Goal: Information Seeking & Learning: Learn about a topic

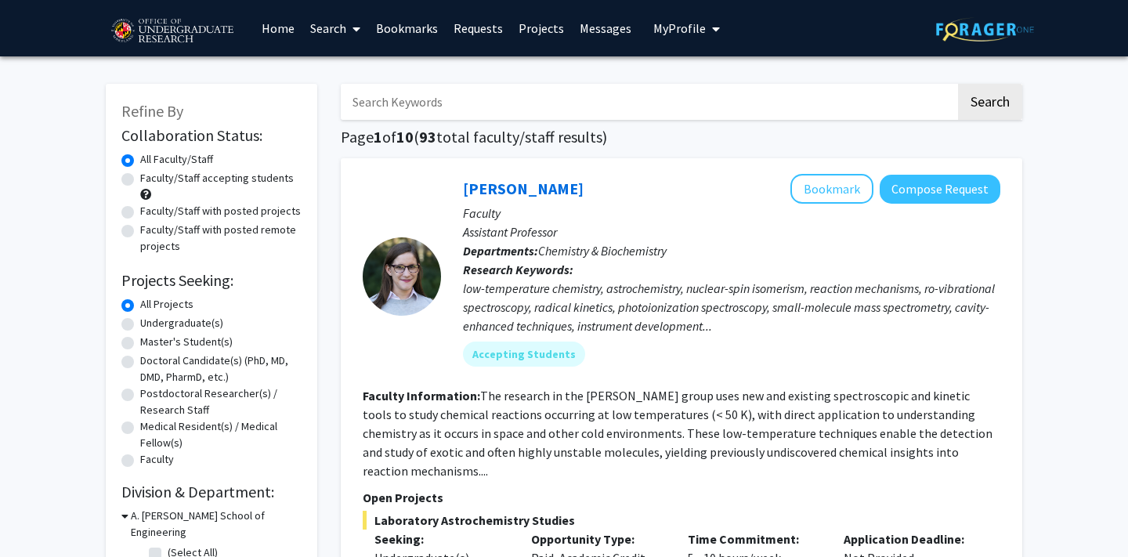
click at [140, 315] on label "Undergraduate(s)" at bounding box center [181, 323] width 83 height 16
click at [140, 315] on input "Undergraduate(s)" at bounding box center [145, 320] width 10 height 10
radio input "true"
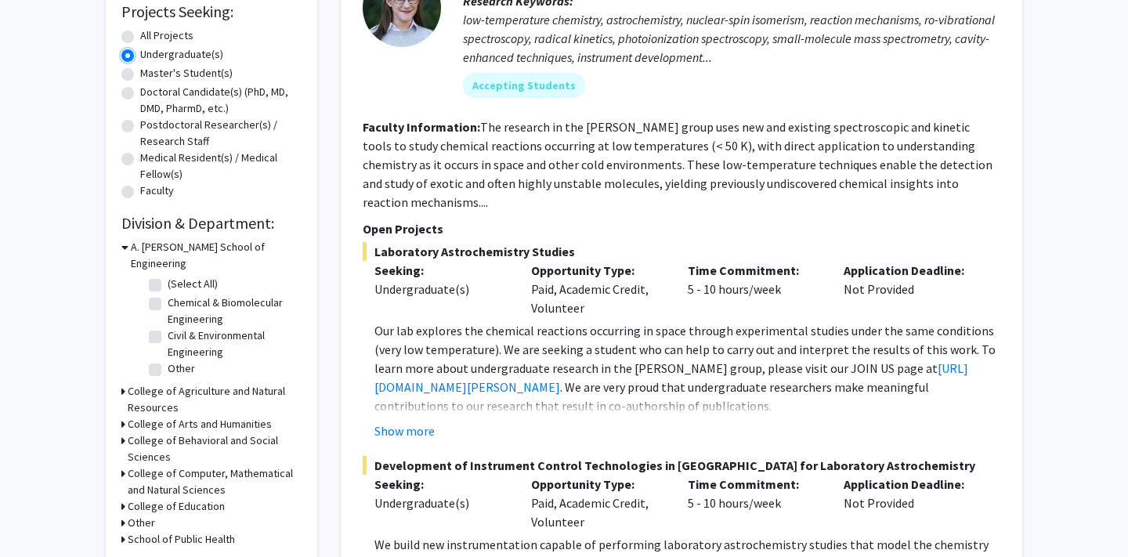
scroll to position [273, 0]
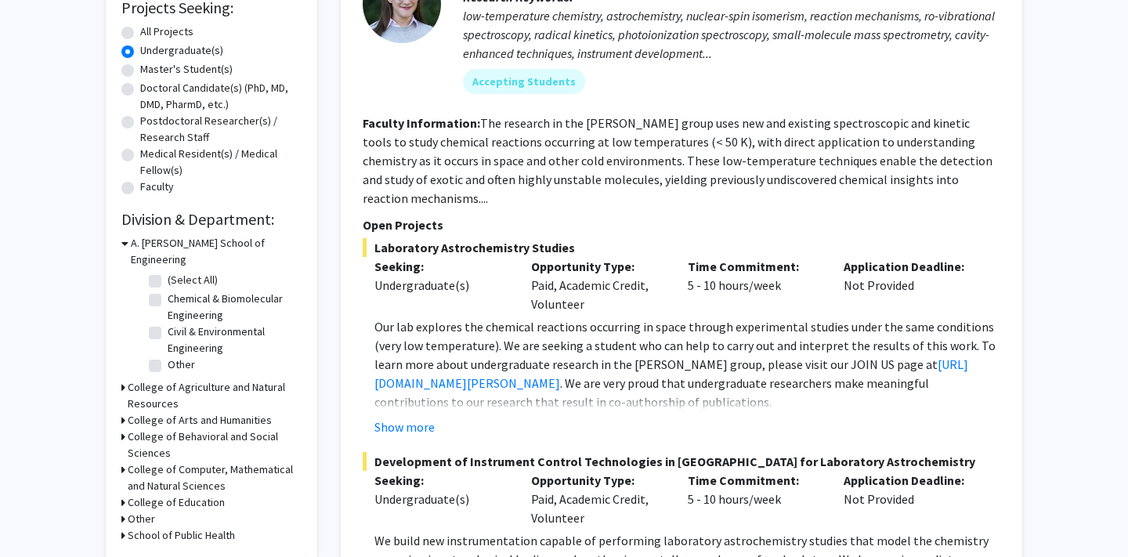
click at [121, 242] on icon at bounding box center [124, 243] width 7 height 16
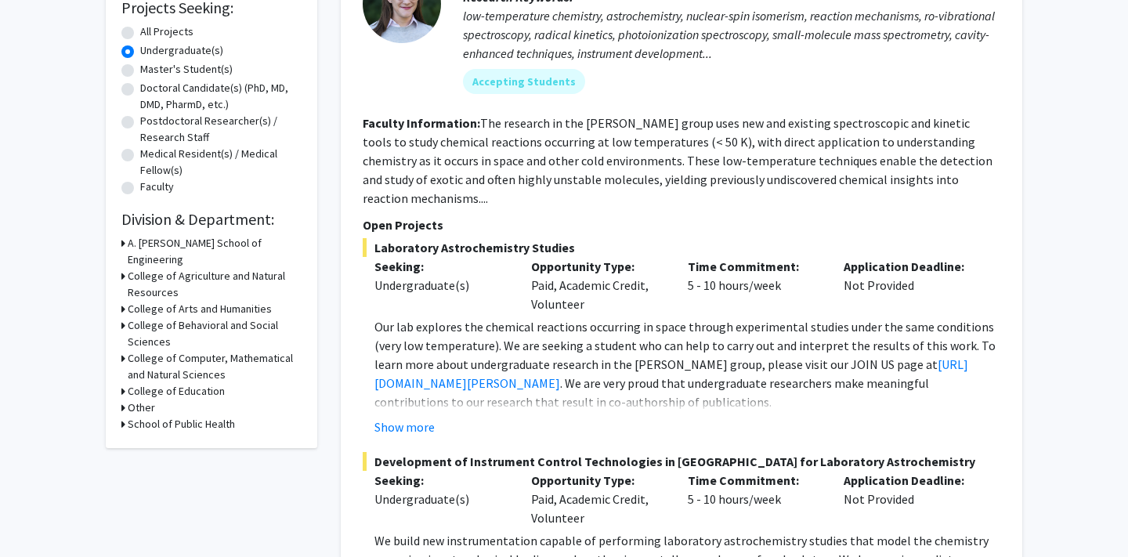
click at [121, 317] on icon at bounding box center [123, 325] width 4 height 16
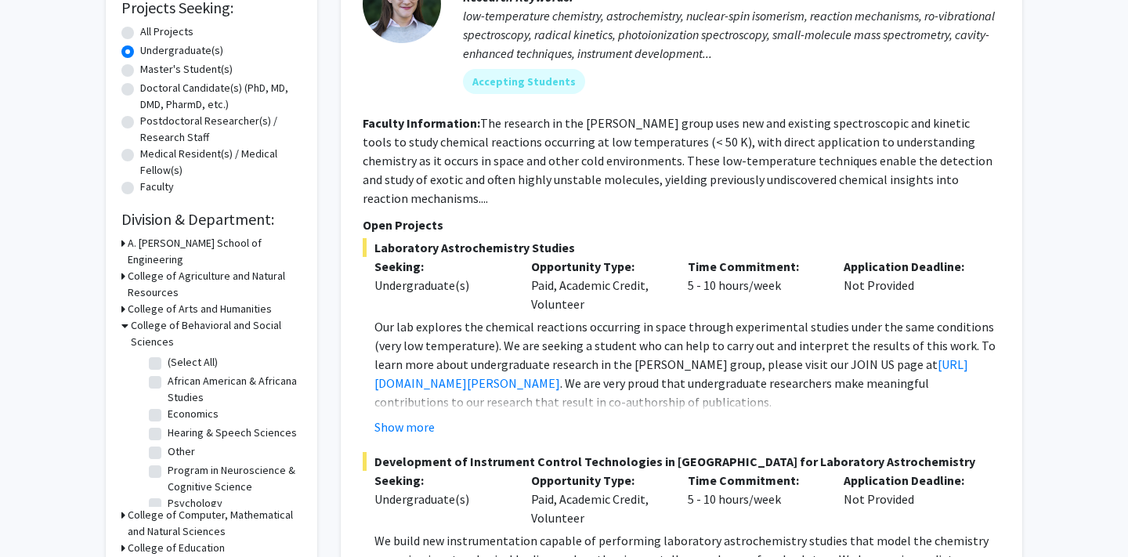
scroll to position [11, 0]
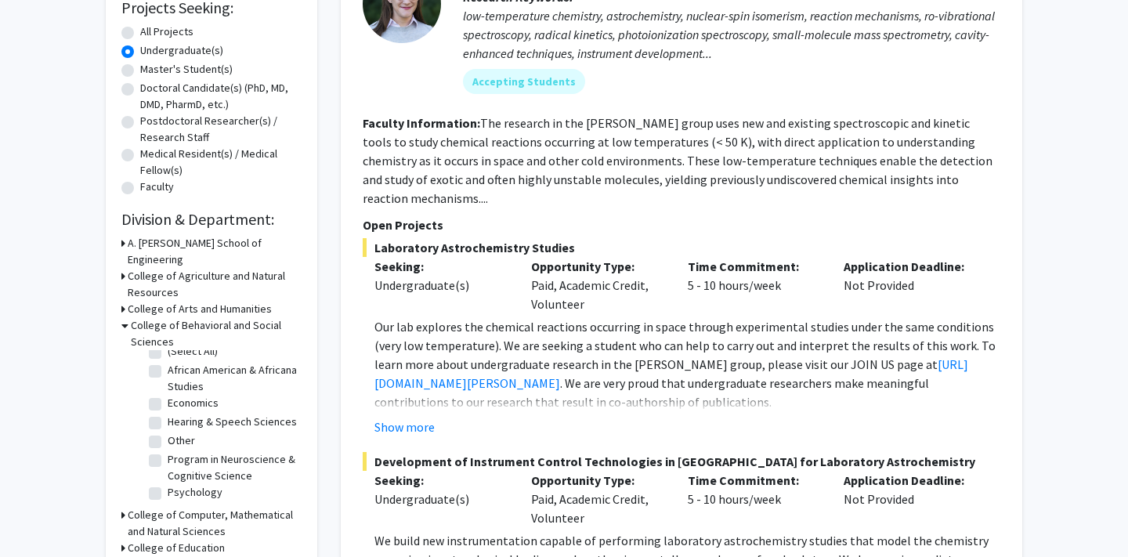
click at [168, 451] on label "Program in Neuroscience & Cognitive Science" at bounding box center [233, 467] width 130 height 33
click at [168, 451] on input "Program in Neuroscience & Cognitive Science" at bounding box center [173, 456] width 10 height 10
checkbox input "true"
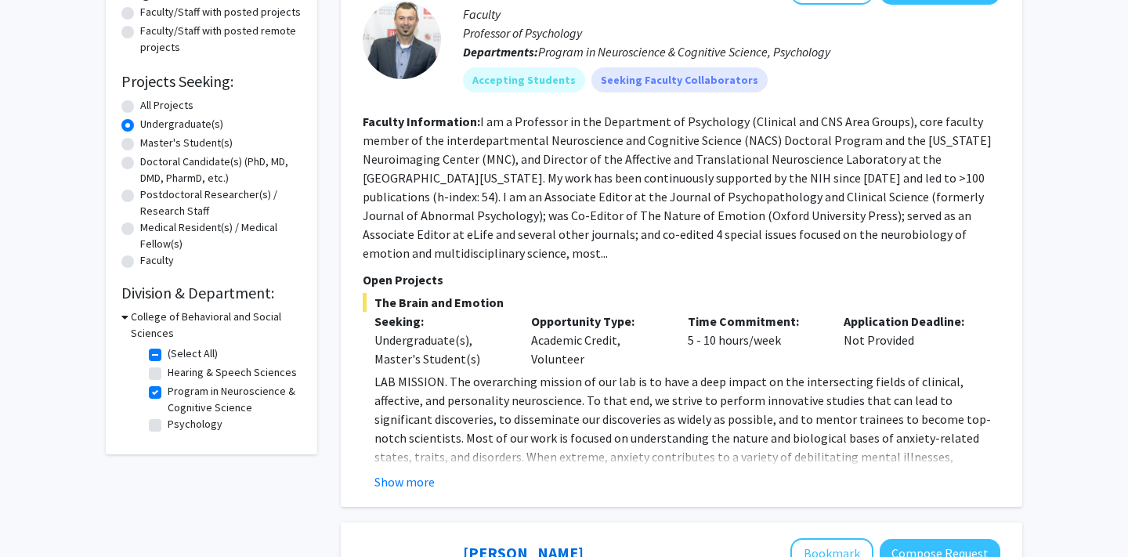
scroll to position [204, 0]
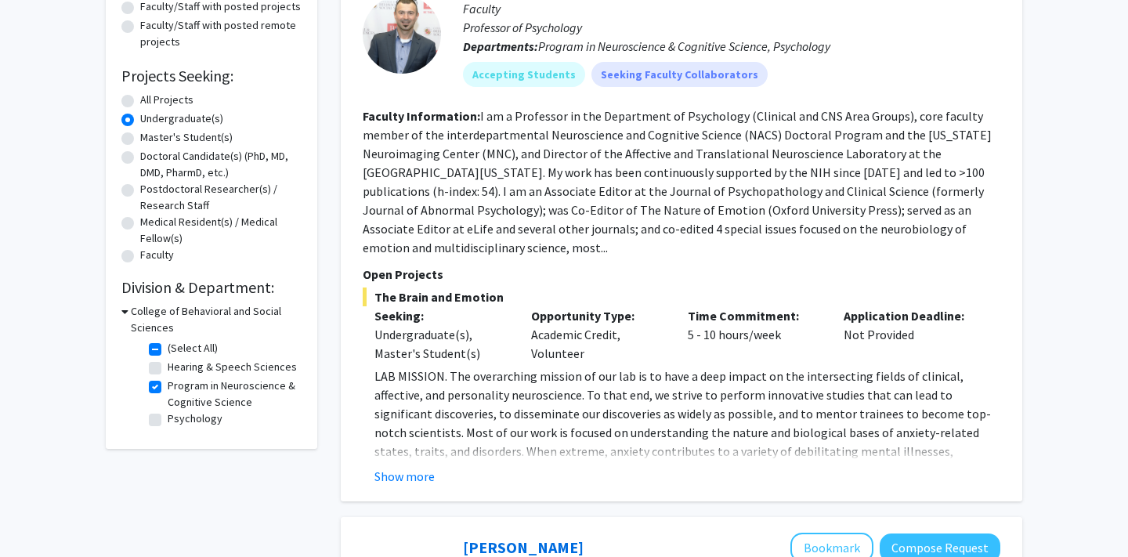
click at [162, 420] on fg-checkbox "Psychology Psychology" at bounding box center [223, 419] width 149 height 19
click at [168, 420] on label "Psychology" at bounding box center [195, 418] width 55 height 16
click at [168, 420] on input "Psychology" at bounding box center [173, 415] width 10 height 10
checkbox input "true"
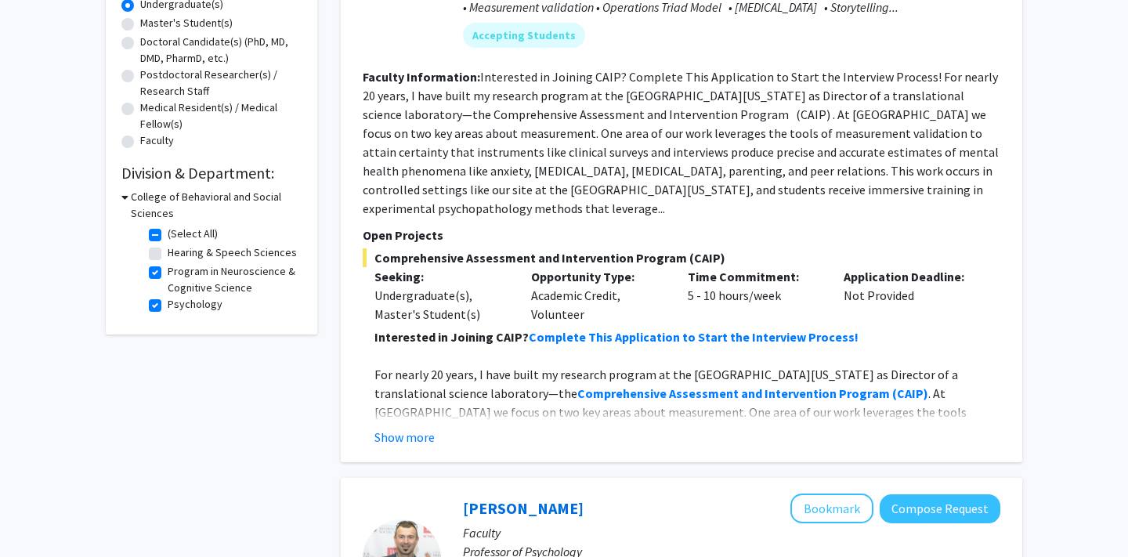
scroll to position [322, 0]
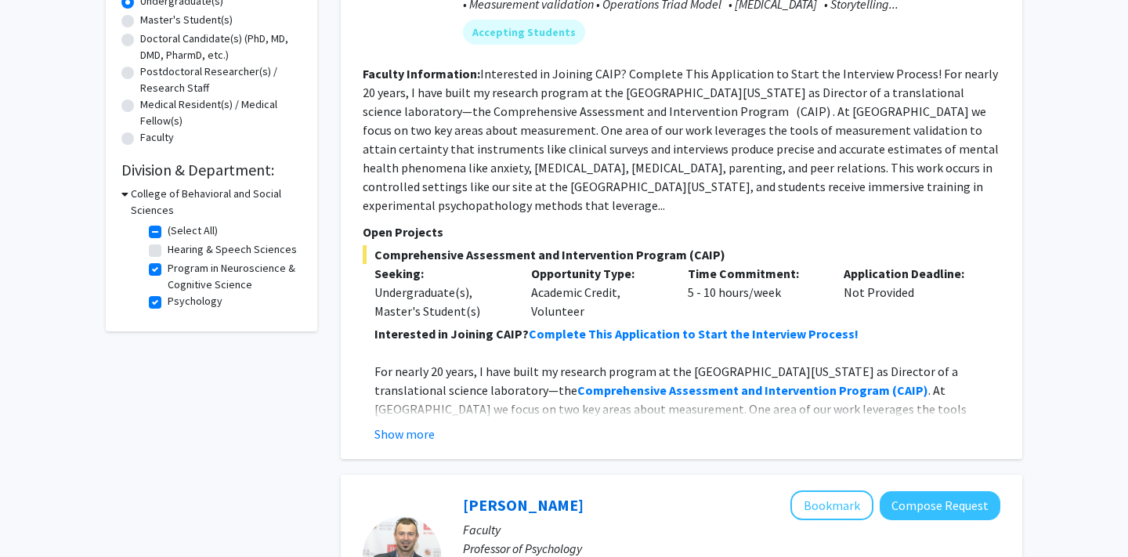
click at [133, 194] on h3 "College of Behavioral and Social Sciences" at bounding box center [216, 202] width 171 height 33
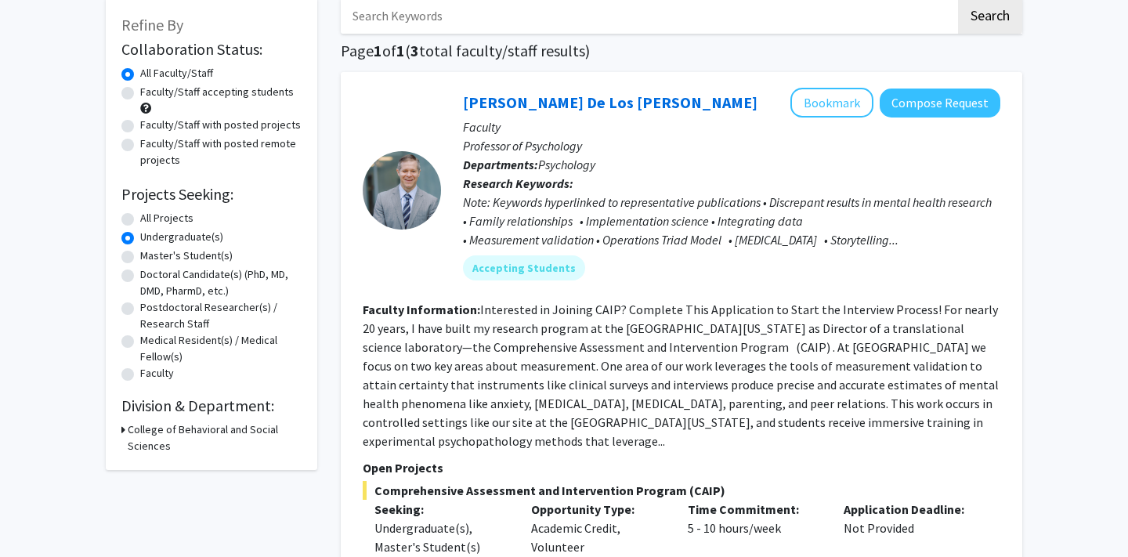
scroll to position [85, 0]
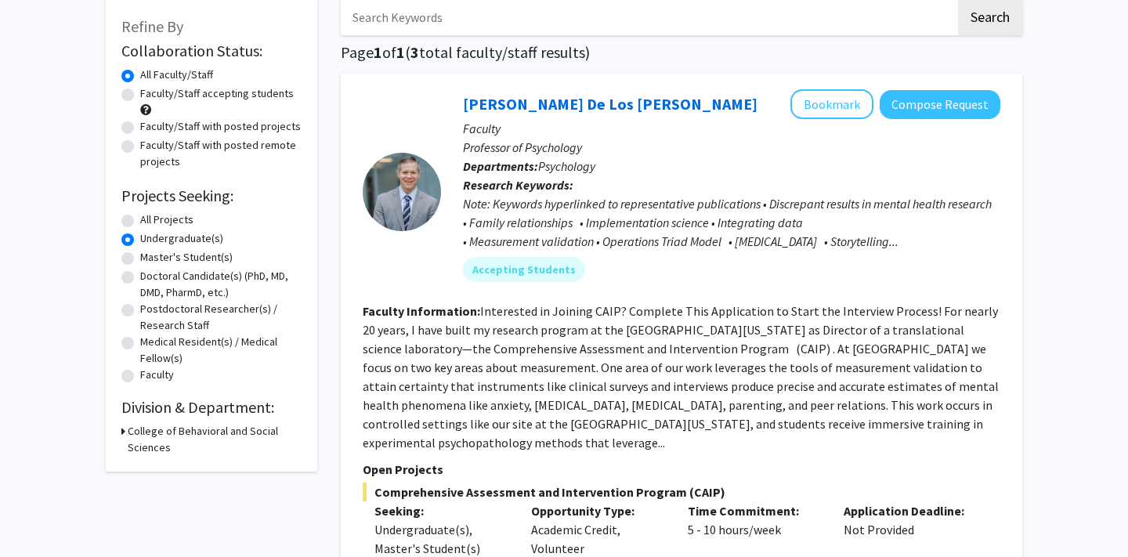
click at [125, 428] on div "College of Behavioral and Social Sciences" at bounding box center [211, 439] width 180 height 33
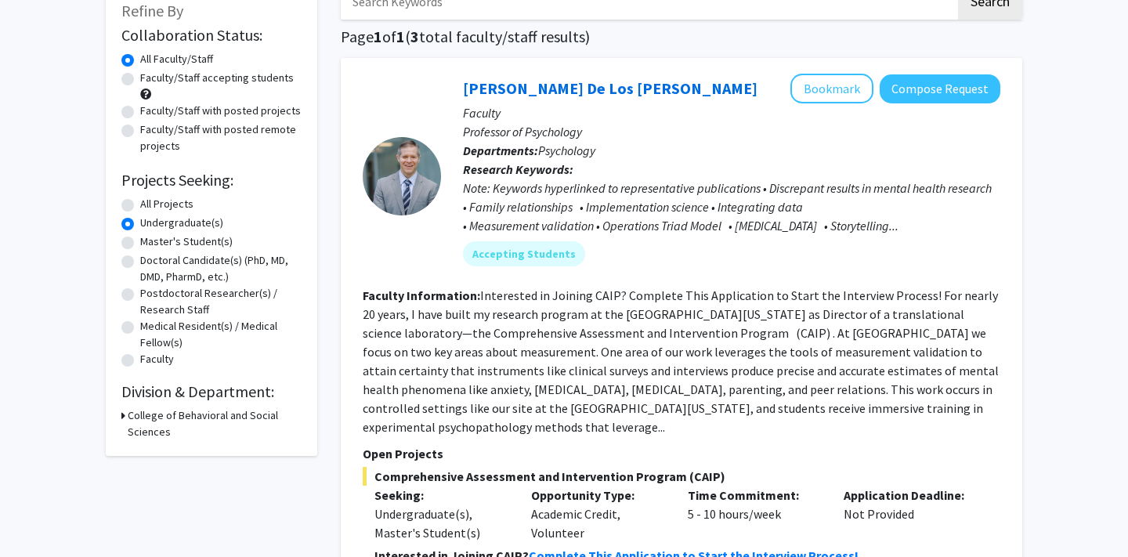
scroll to position [101, 0]
click at [126, 413] on div "College of Behavioral and Social Sciences" at bounding box center [211, 422] width 180 height 33
click at [121, 415] on icon at bounding box center [123, 414] width 4 height 16
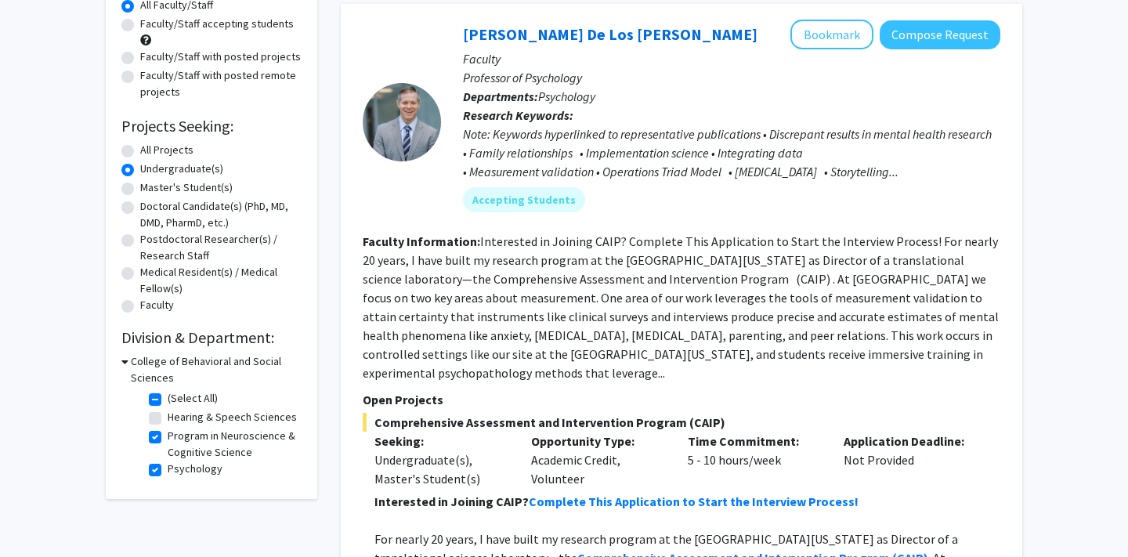
scroll to position [156, 0]
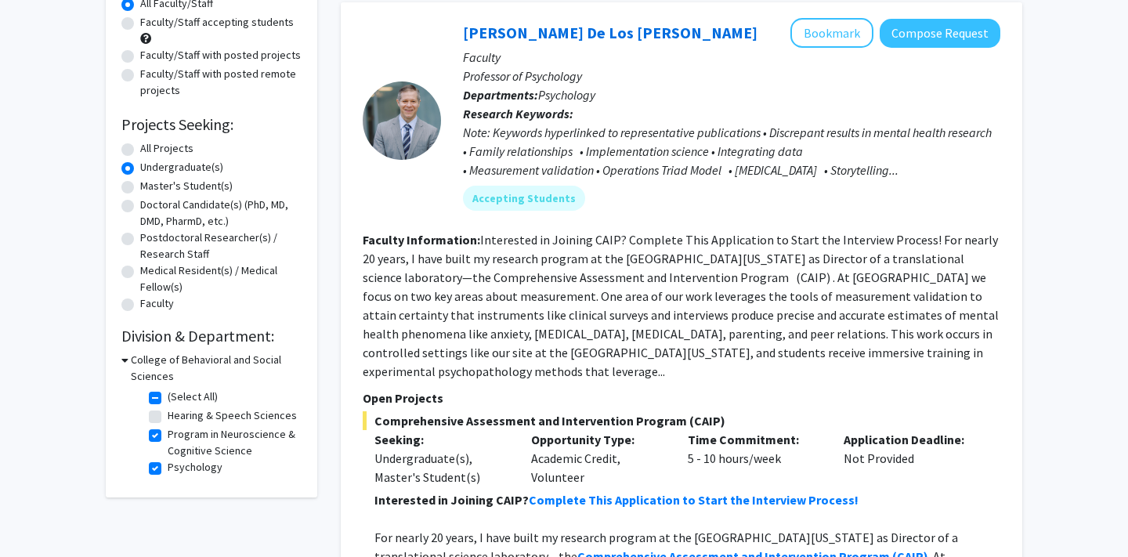
click at [168, 436] on label "Program in Neuroscience & Cognitive Science" at bounding box center [233, 442] width 130 height 33
click at [168, 436] on input "Program in Neuroscience & Cognitive Science" at bounding box center [173, 431] width 10 height 10
checkbox input "false"
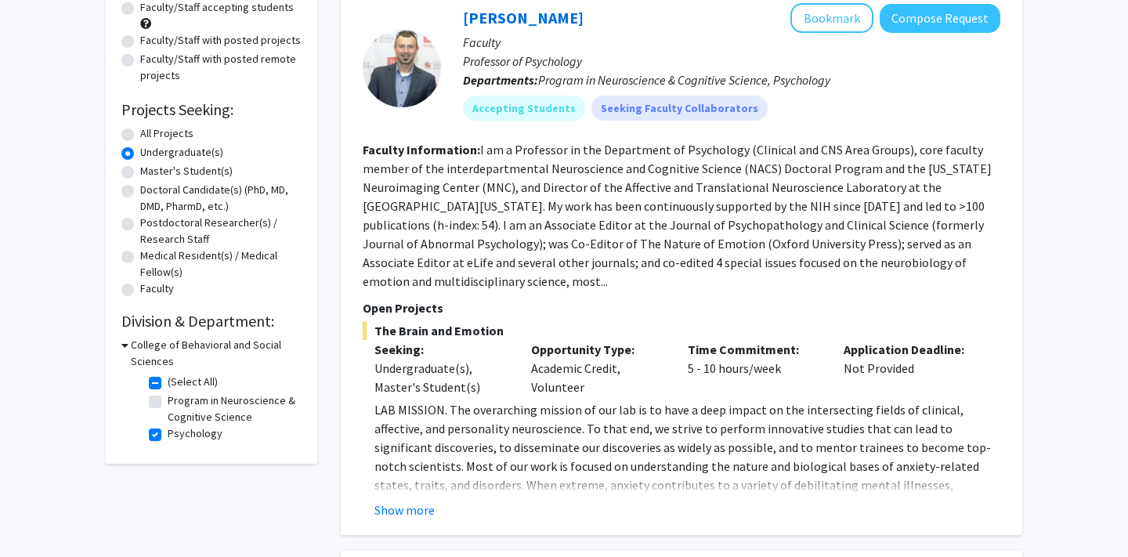
scroll to position [193, 0]
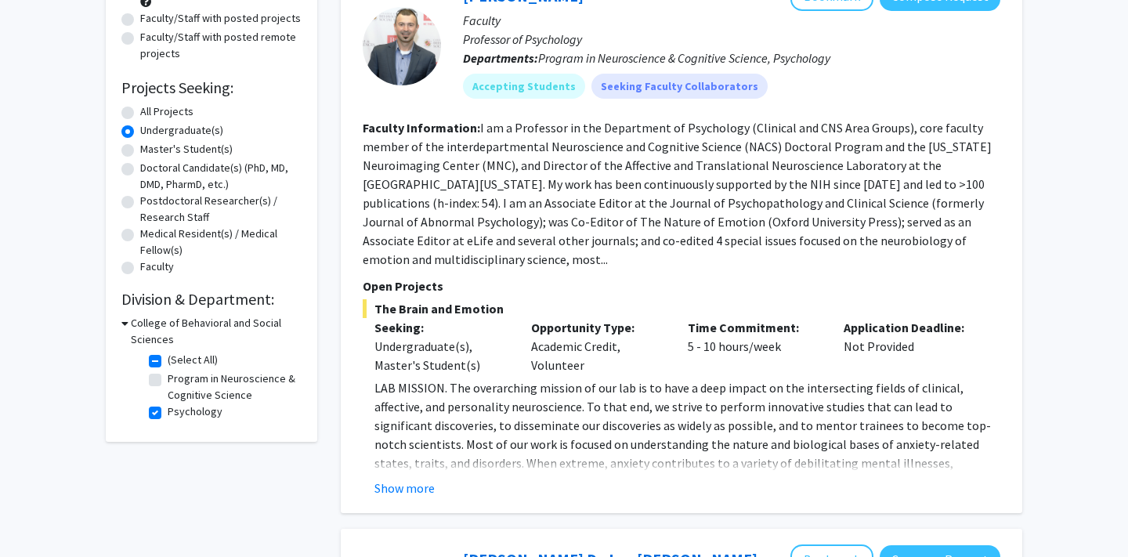
click at [168, 417] on label "Psychology" at bounding box center [195, 411] width 55 height 16
click at [168, 413] on input "Psychology" at bounding box center [173, 408] width 10 height 10
checkbox input "false"
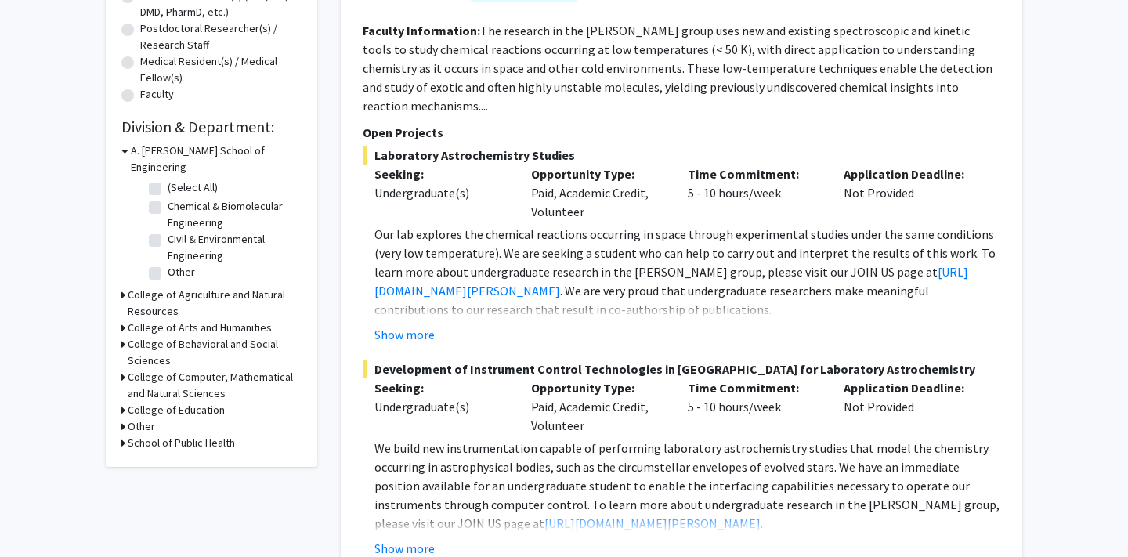
scroll to position [370, 0]
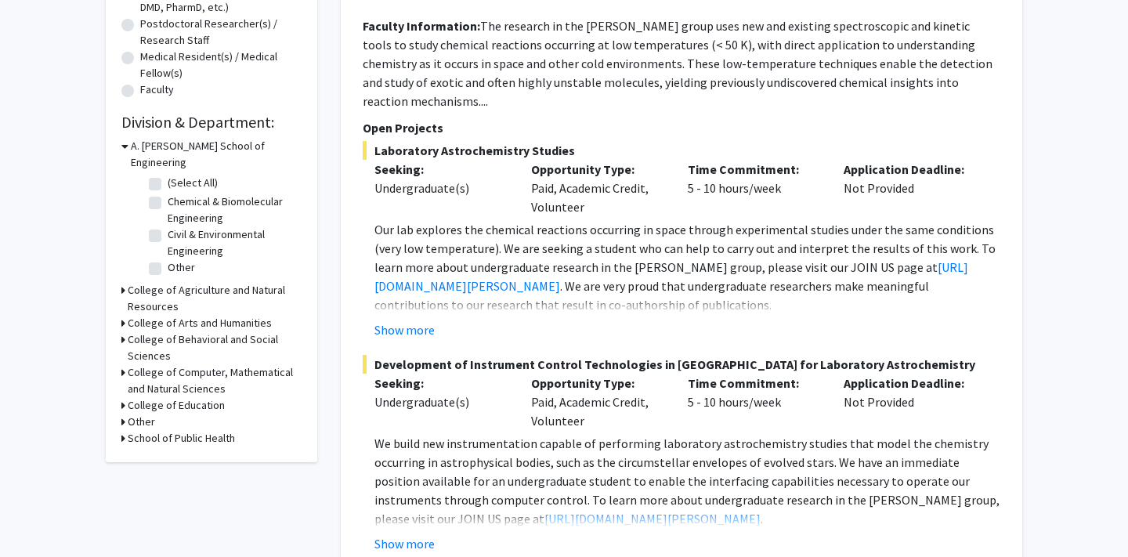
click at [123, 430] on icon at bounding box center [123, 438] width 4 height 16
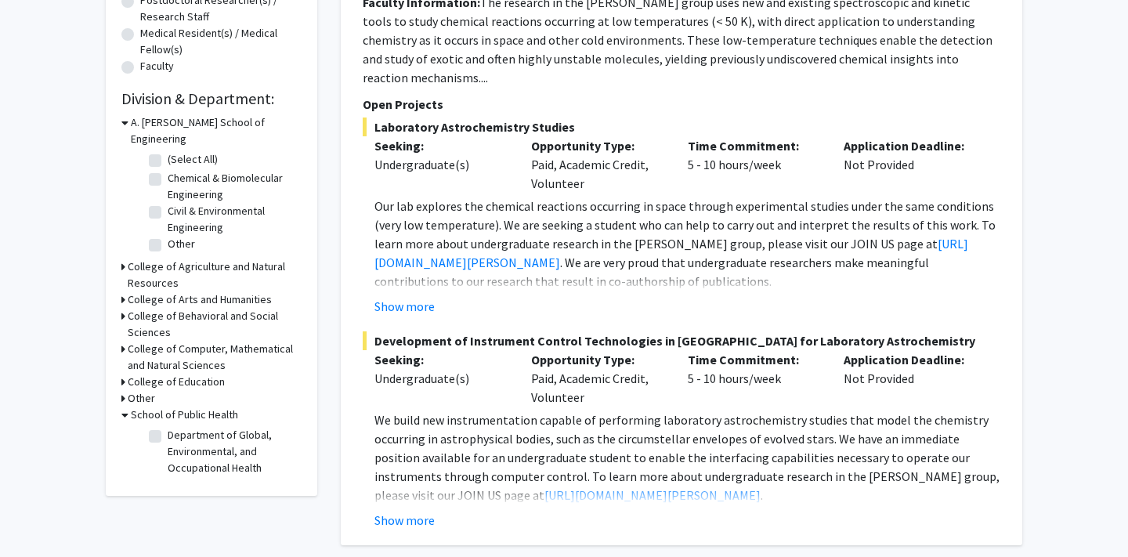
scroll to position [395, 0]
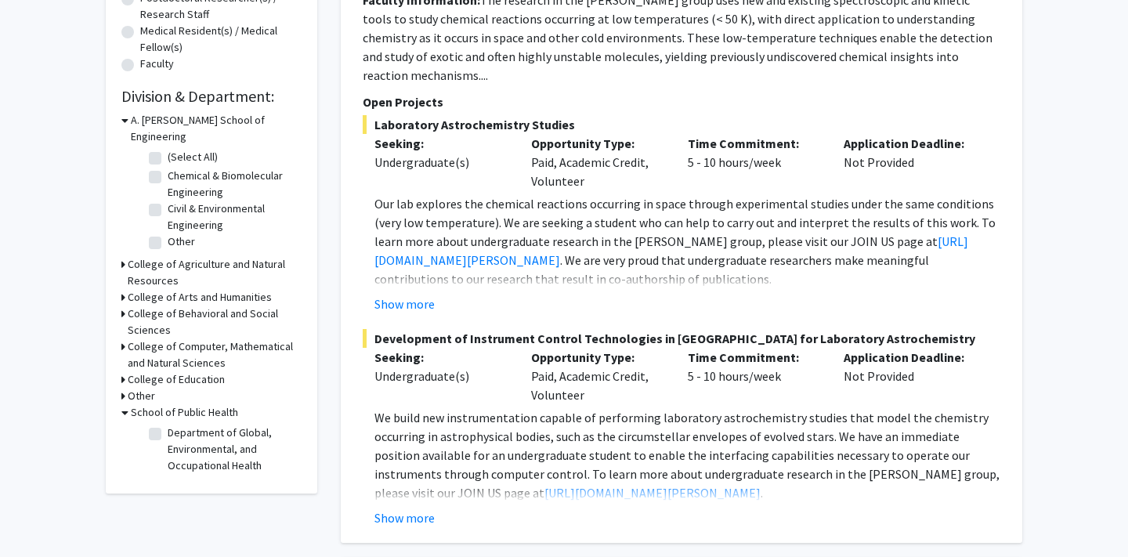
click at [161, 404] on h3 "School of Public Health" at bounding box center [184, 412] width 107 height 16
click at [161, 404] on h3 "School of Public Health" at bounding box center [181, 412] width 107 height 16
click at [145, 420] on fg-checkbox-list "Department of Global, Environmental, and Occupational Health Department of Glob…" at bounding box center [223, 448] width 157 height 57
click at [168, 424] on label "Department of Global, Environmental, and Occupational Health" at bounding box center [233, 448] width 130 height 49
click at [168, 424] on input "Department of Global, Environmental, and Occupational Health" at bounding box center [173, 429] width 10 height 10
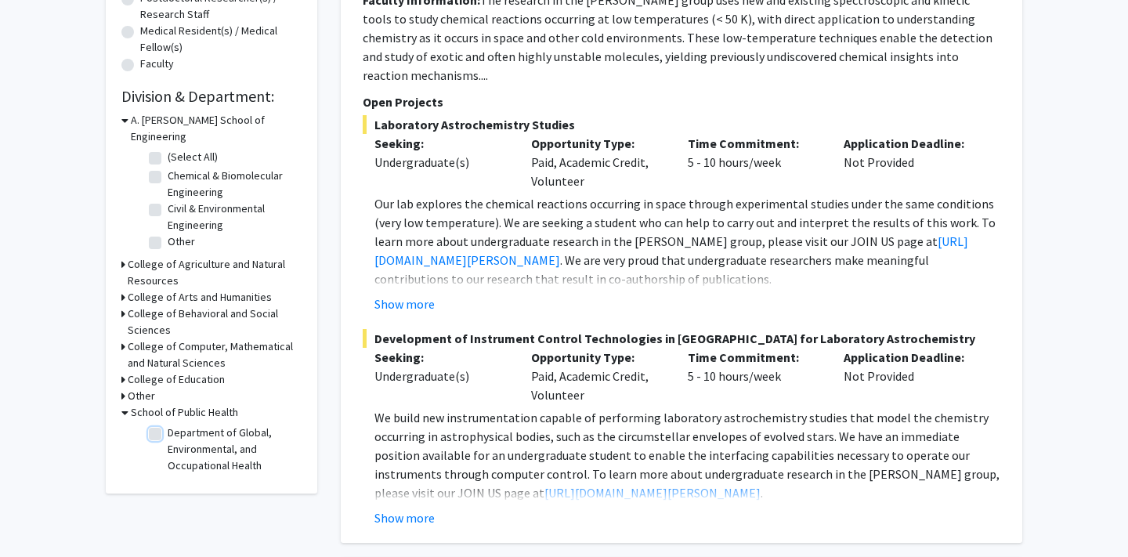
checkbox input "true"
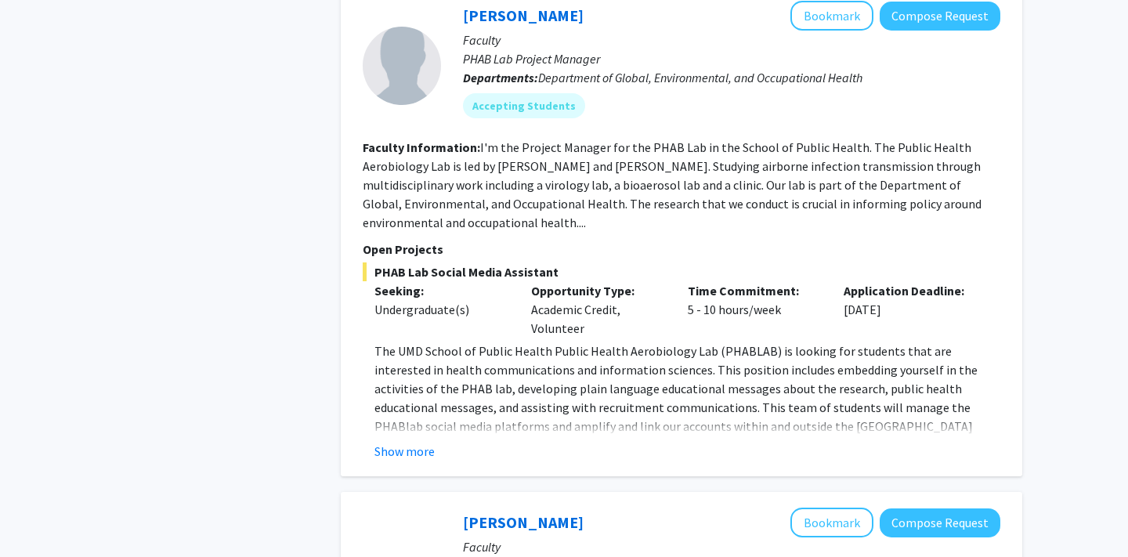
scroll to position [841, 0]
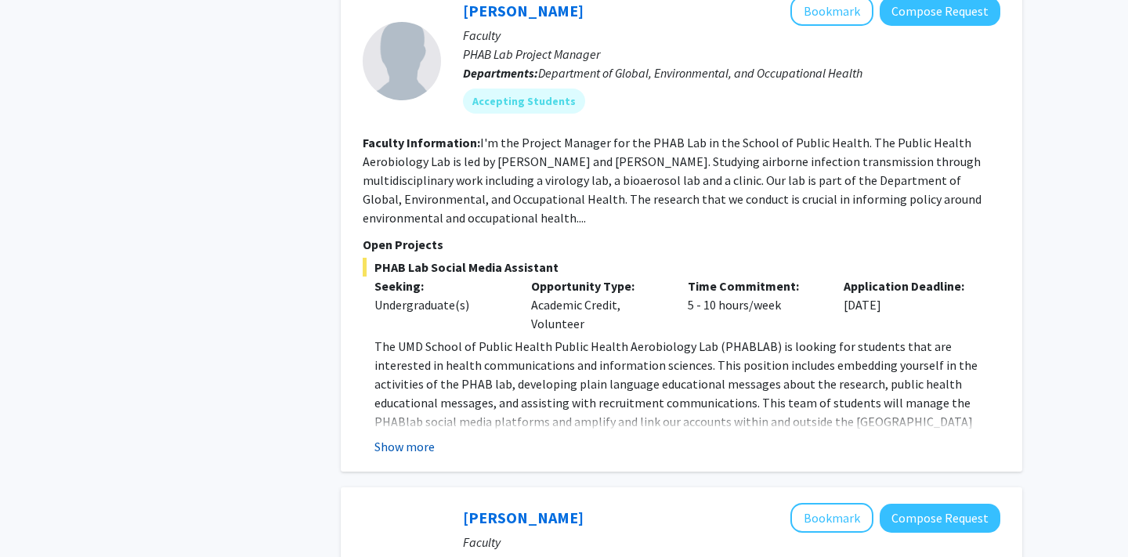
click at [400, 453] on button "Show more" at bounding box center [404, 446] width 60 height 19
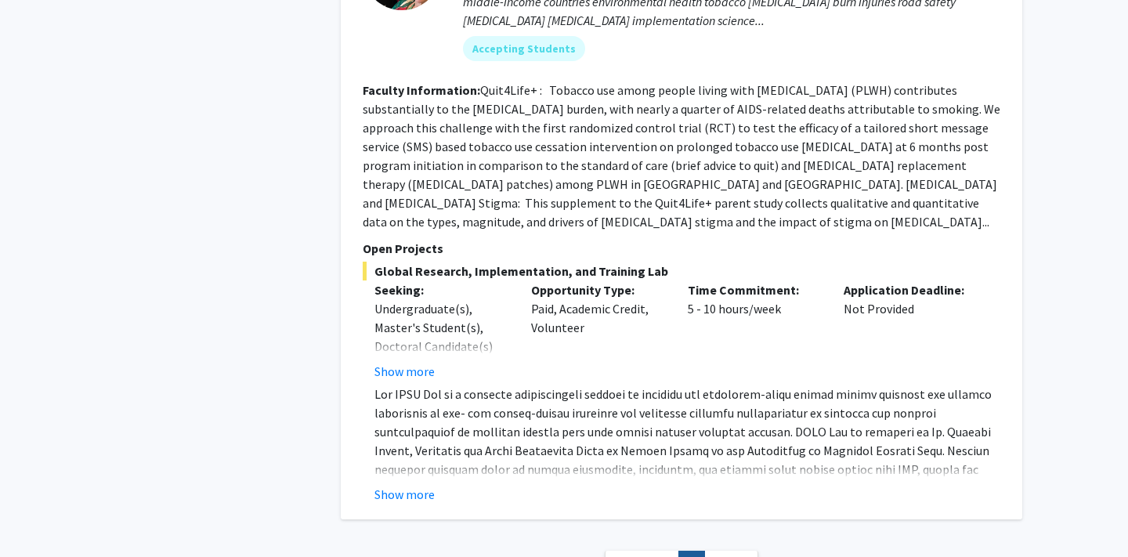
scroll to position [1626, 0]
click at [416, 484] on button "Show more" at bounding box center [404, 493] width 60 height 19
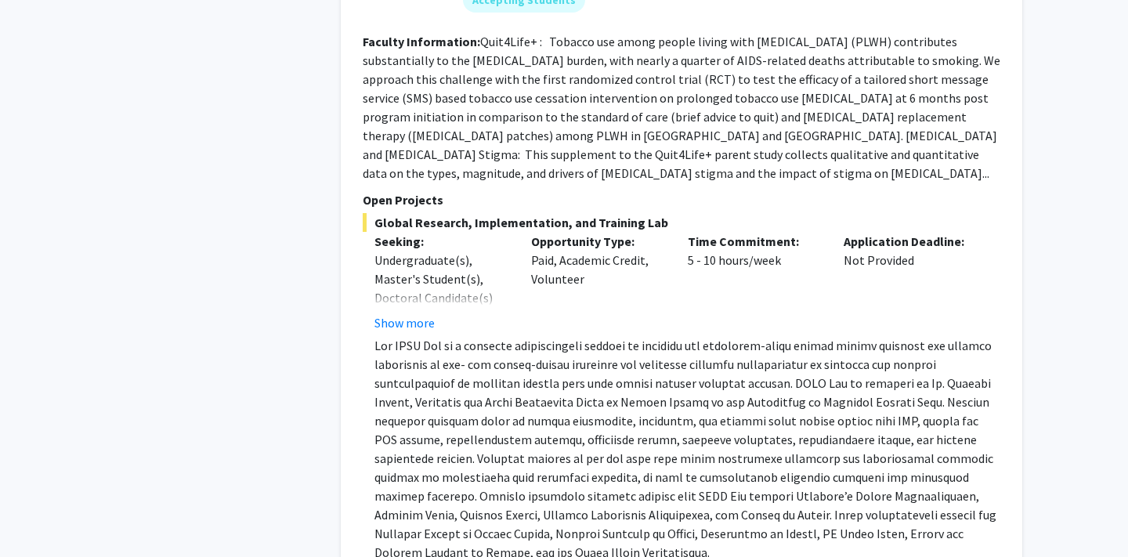
scroll to position [1679, 0]
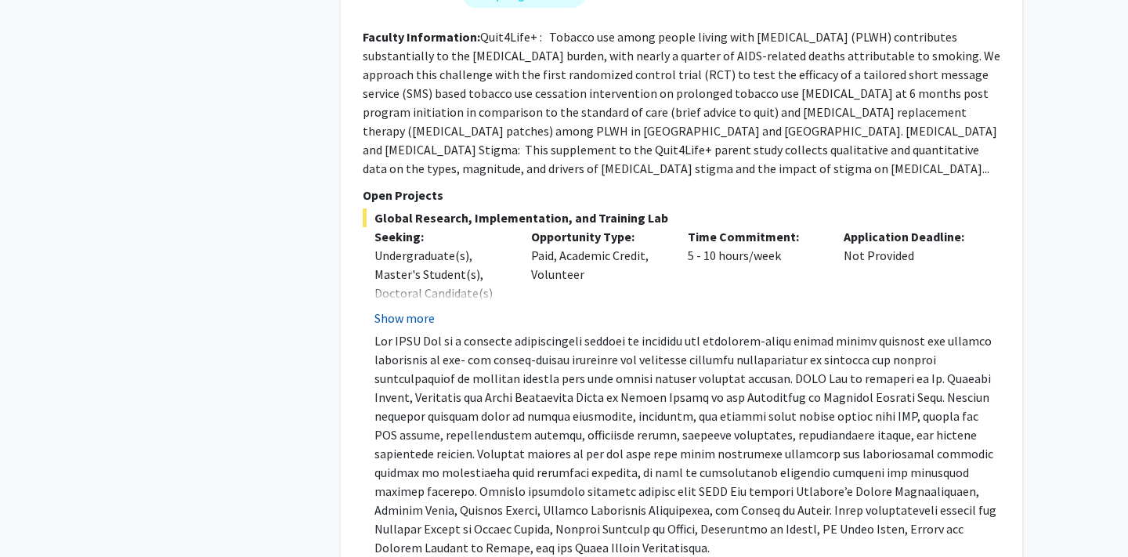
click at [420, 309] on button "Show more" at bounding box center [404, 318] width 60 height 19
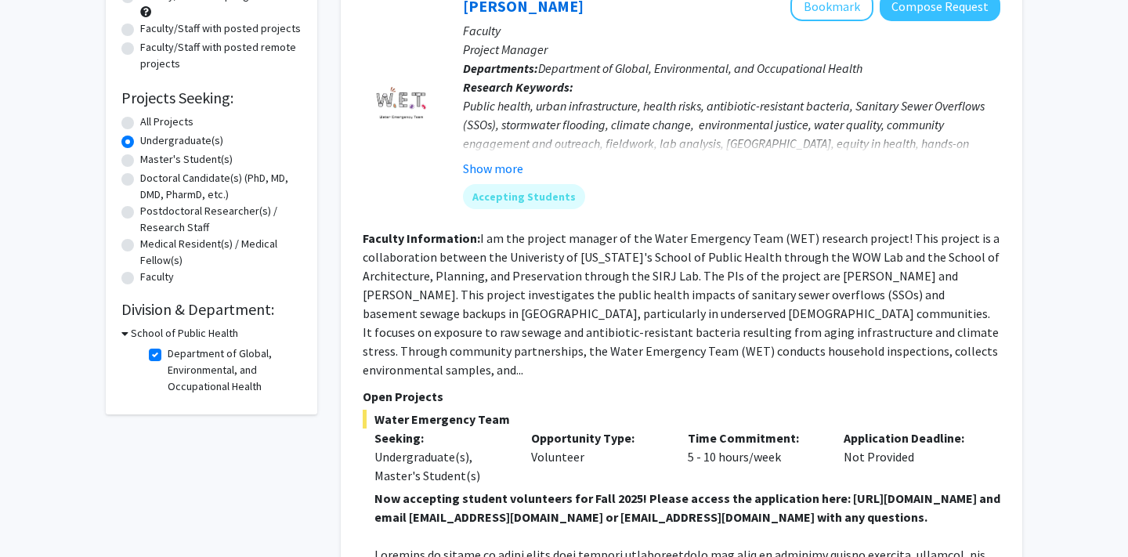
scroll to position [177, 0]
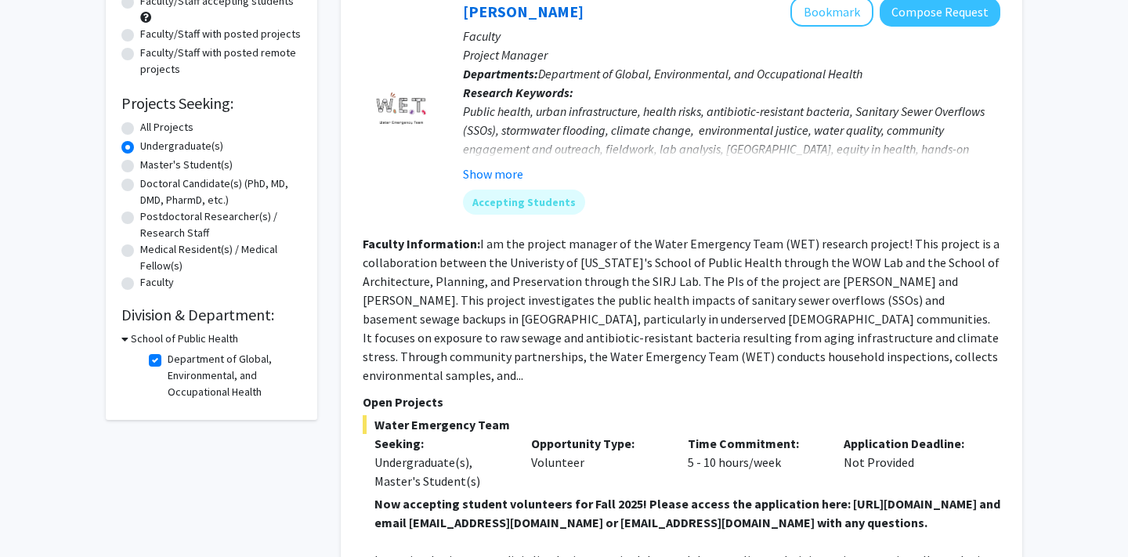
click at [168, 358] on label "Department of Global, Environmental, and Occupational Health" at bounding box center [233, 375] width 130 height 49
click at [168, 358] on input "Department of Global, Environmental, and Occupational Health" at bounding box center [173, 356] width 10 height 10
checkbox input "false"
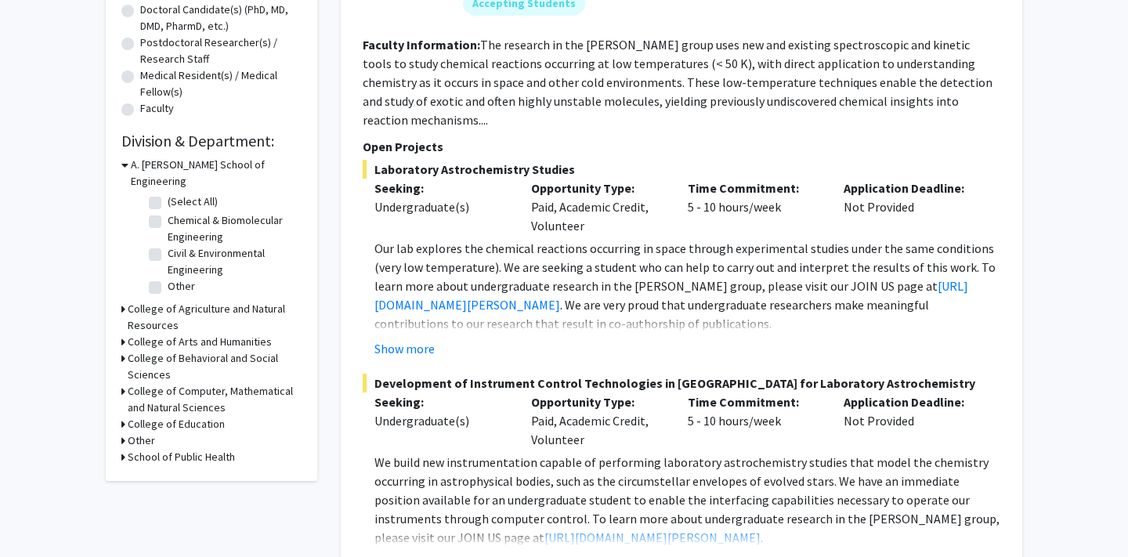
scroll to position [352, 0]
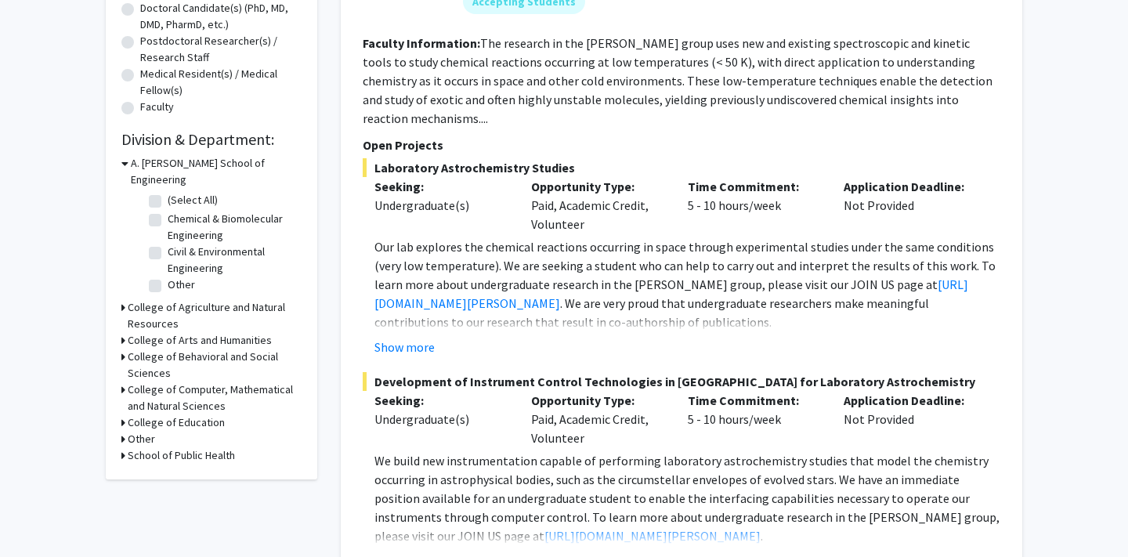
click at [123, 348] on icon at bounding box center [123, 356] width 4 height 16
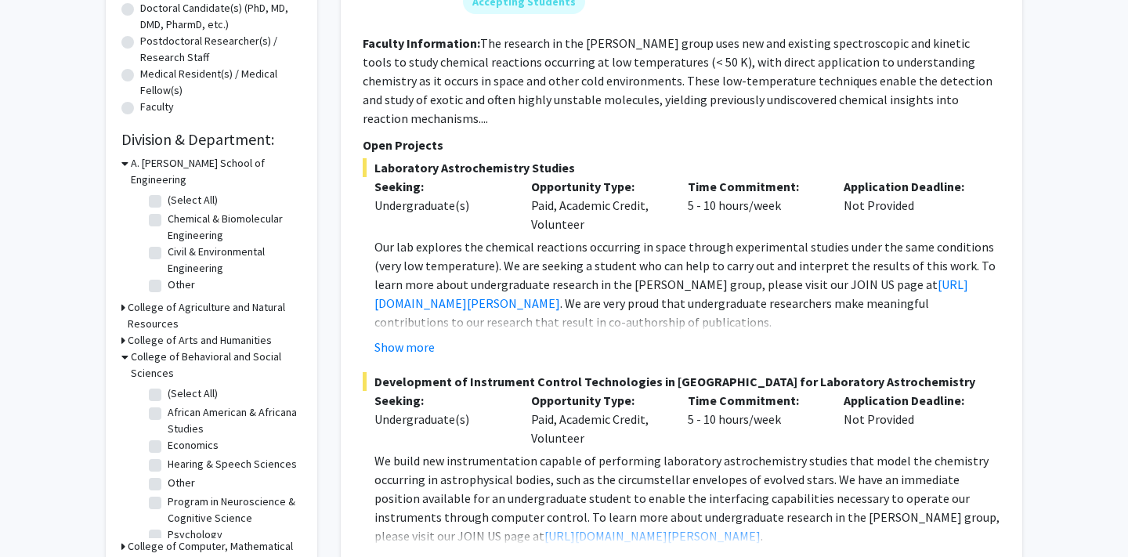
click at [121, 332] on icon at bounding box center [123, 340] width 4 height 16
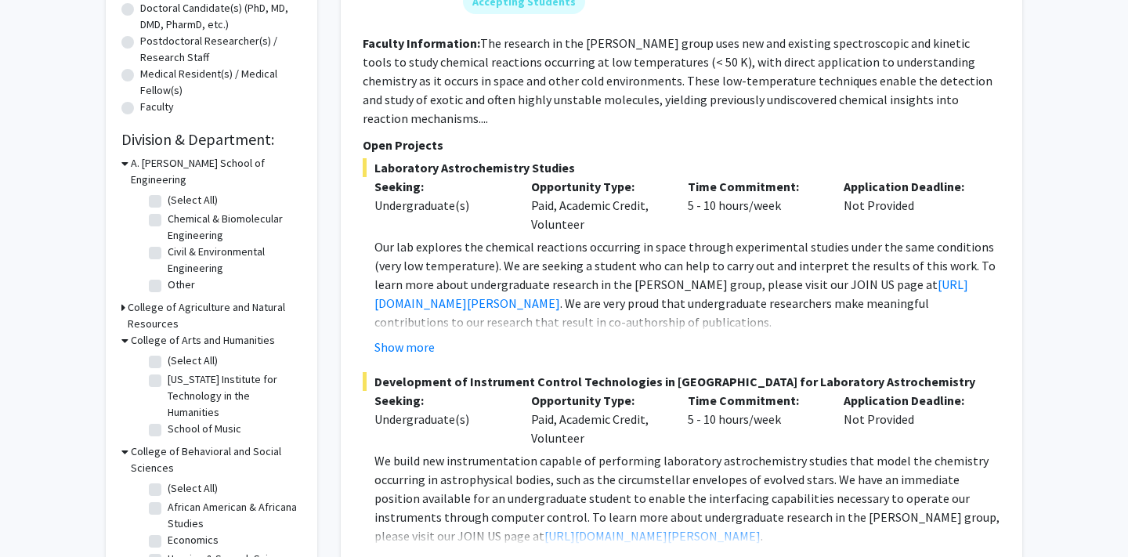
click at [122, 332] on icon at bounding box center [124, 340] width 7 height 16
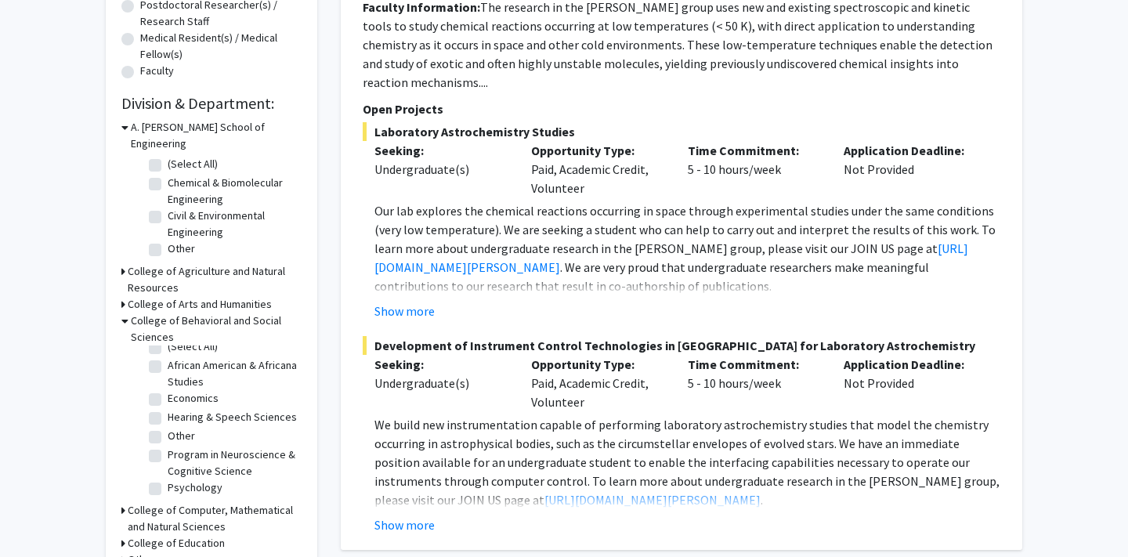
scroll to position [392, 0]
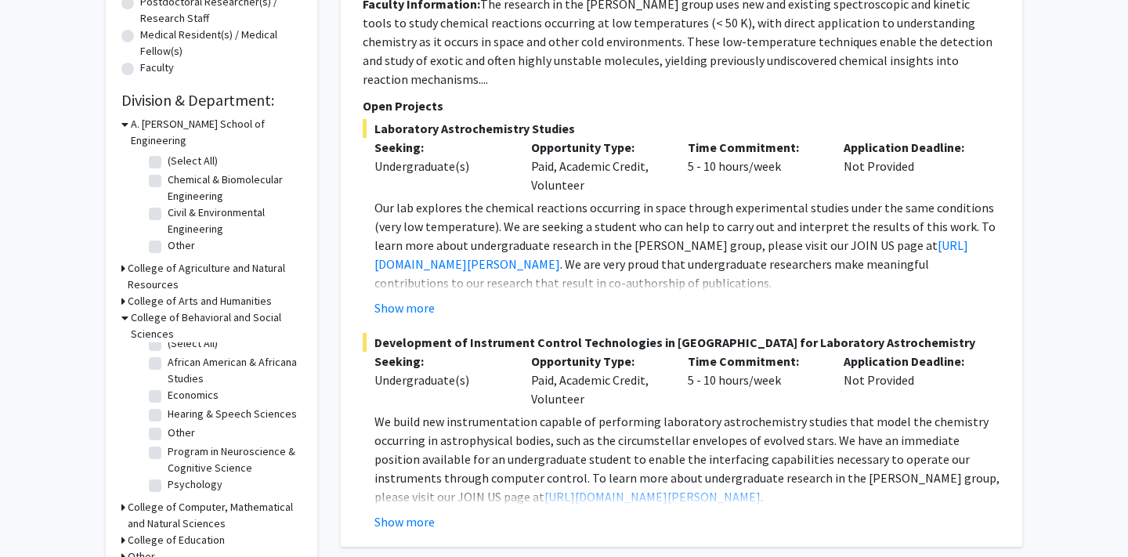
click at [168, 443] on label "Program in Neuroscience & Cognitive Science" at bounding box center [233, 459] width 130 height 33
click at [168, 443] on input "Program in Neuroscience & Cognitive Science" at bounding box center [173, 448] width 10 height 10
checkbox input "true"
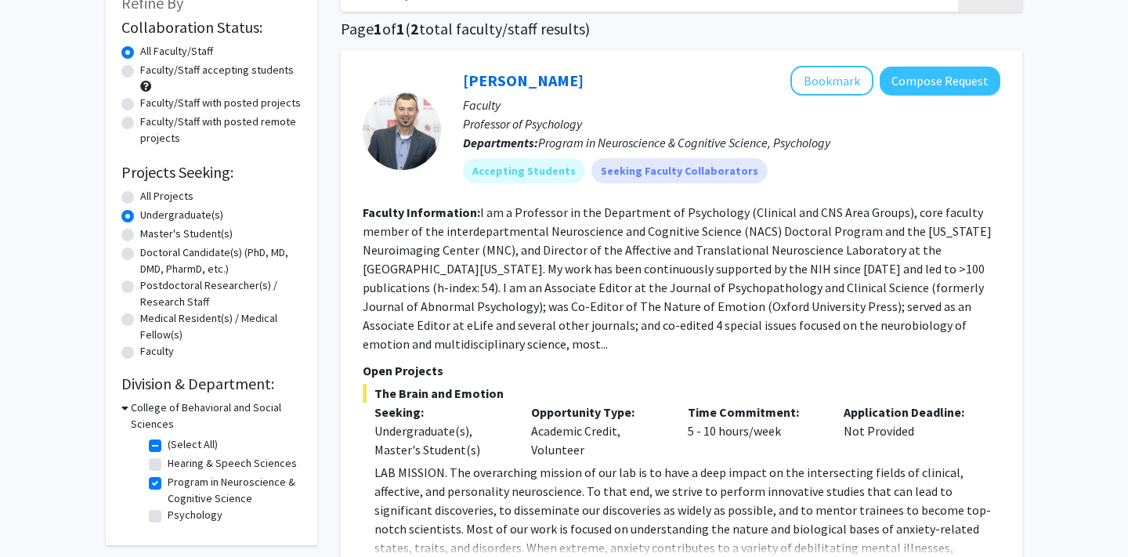
scroll to position [120, 0]
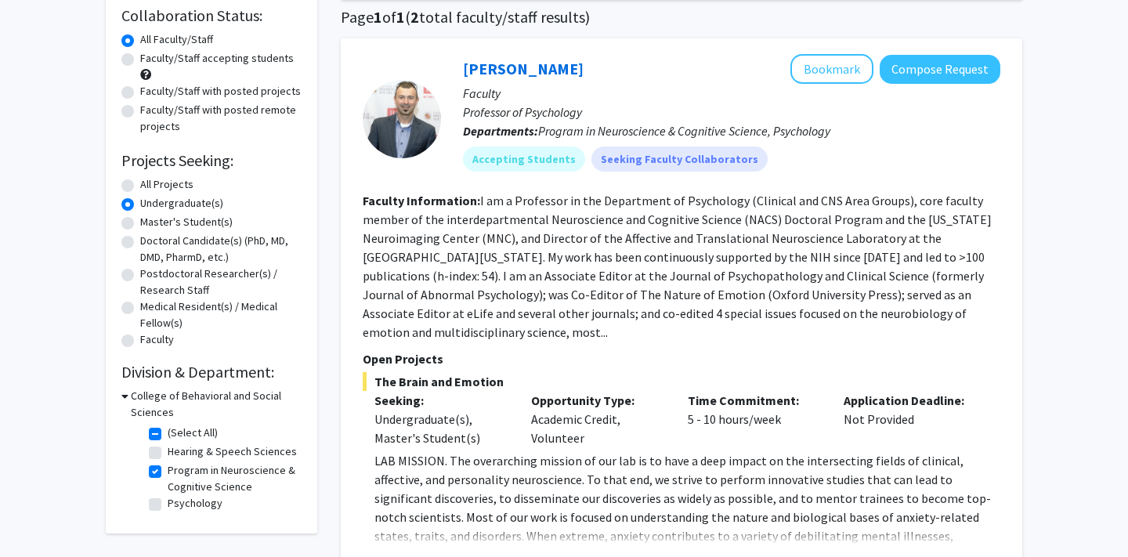
click at [168, 509] on label "Psychology" at bounding box center [195, 503] width 55 height 16
click at [168, 505] on input "Psychology" at bounding box center [173, 500] width 10 height 10
checkbox input "true"
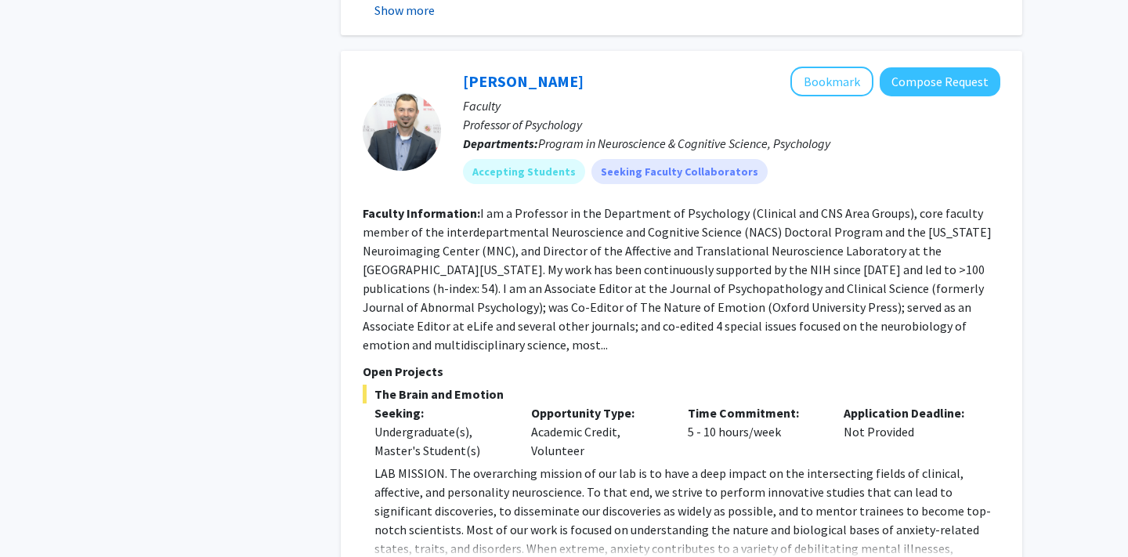
scroll to position [1041, 0]
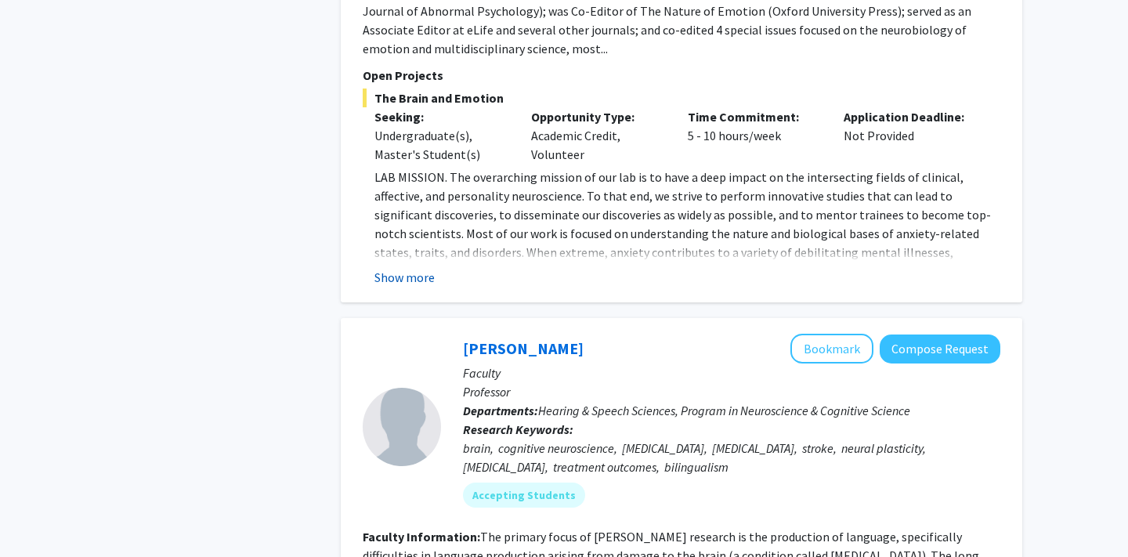
click at [428, 268] on button "Show more" at bounding box center [404, 277] width 60 height 19
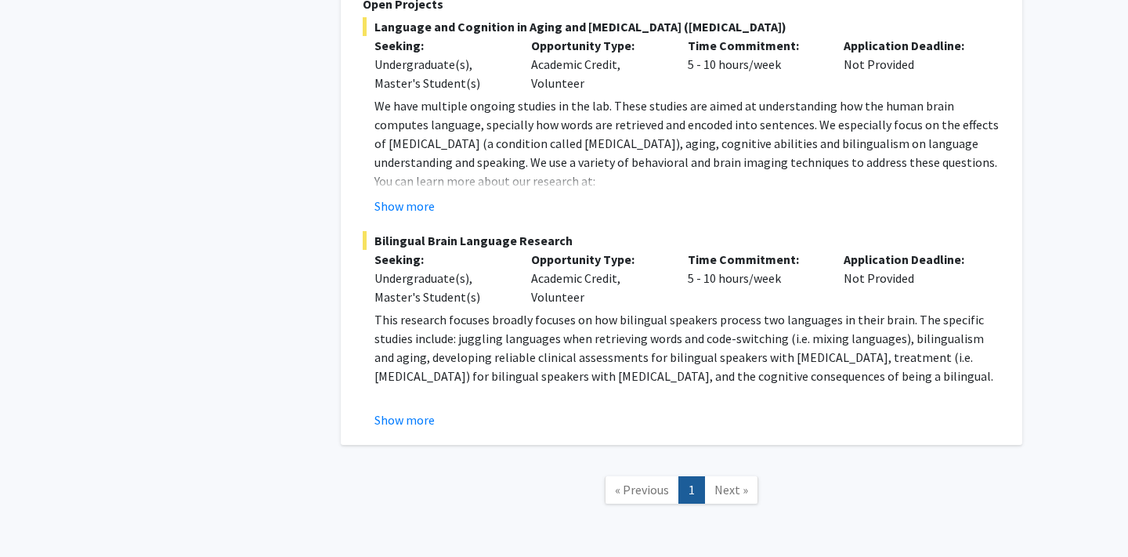
scroll to position [1920, 0]
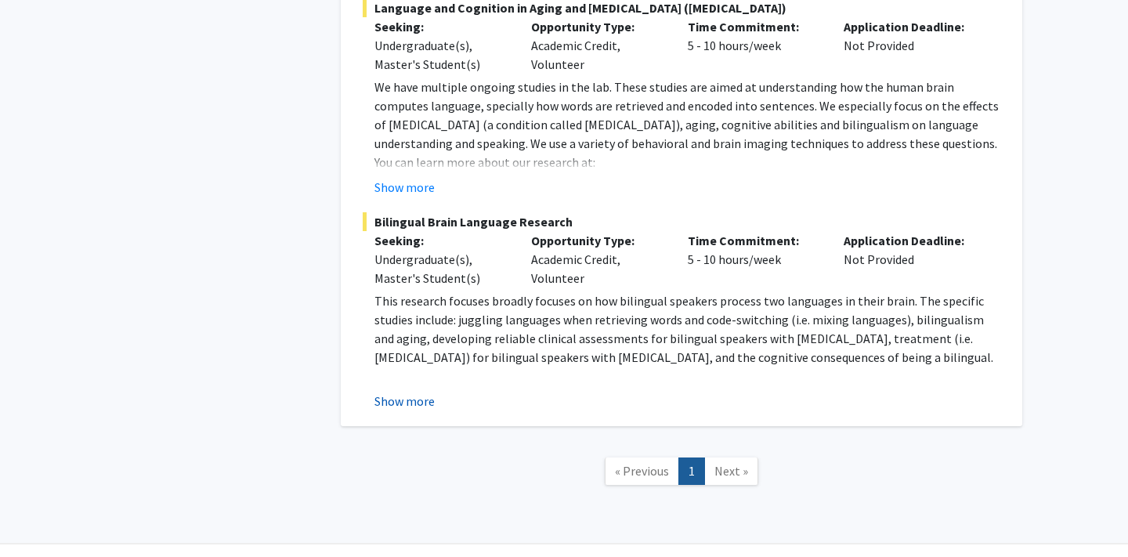
click at [410, 392] on button "Show more" at bounding box center [404, 401] width 60 height 19
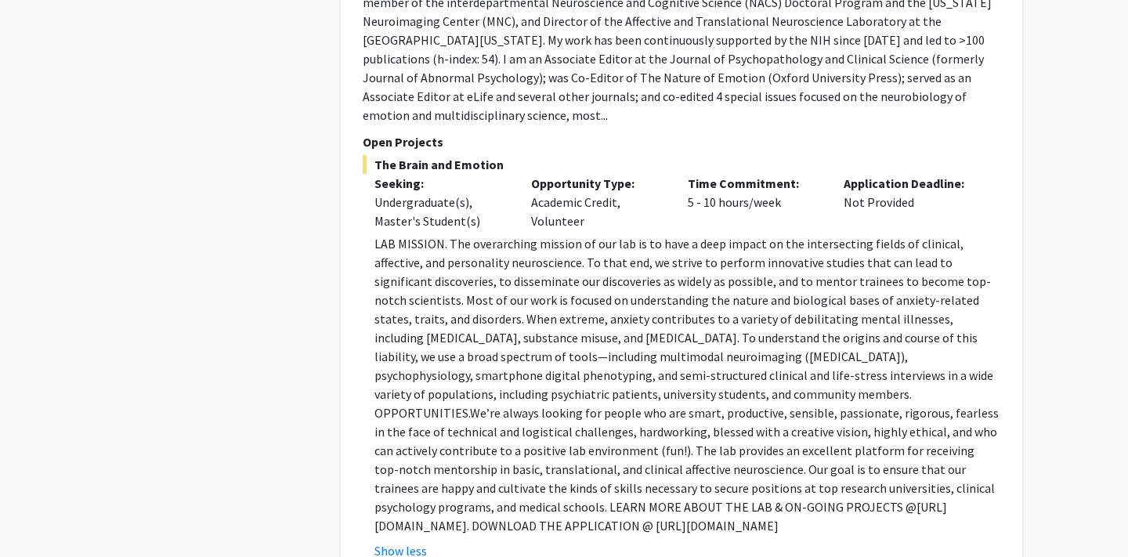
scroll to position [976, 0]
drag, startPoint x: 388, startPoint y: 467, endPoint x: 516, endPoint y: 463, distance: 127.7
click at [516, 463] on p "LAB MISSION. The overarching mission of our lab is to have a deep impact on the…" at bounding box center [687, 383] width 626 height 301
copy p "[URL][DOMAIN_NAME]"
